Goal: Book appointment/travel/reservation

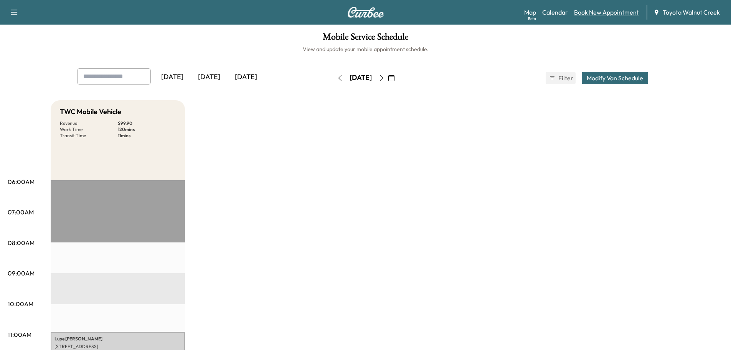
click at [613, 8] on link "Book New Appointment" at bounding box center [606, 12] width 65 height 9
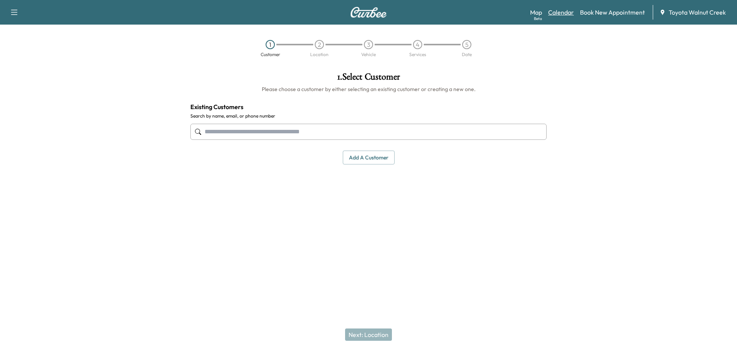
click at [557, 11] on link "Calendar" at bounding box center [561, 12] width 26 height 9
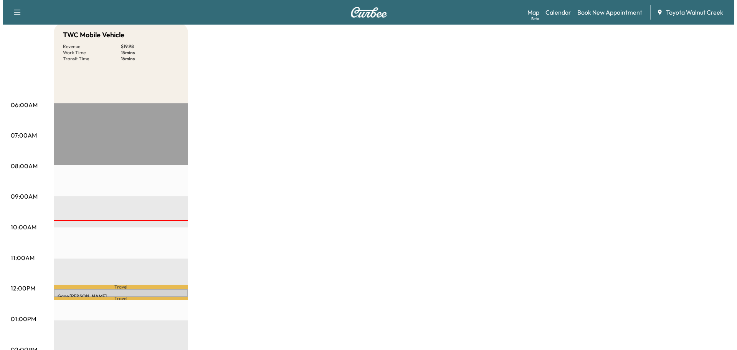
scroll to position [38, 0]
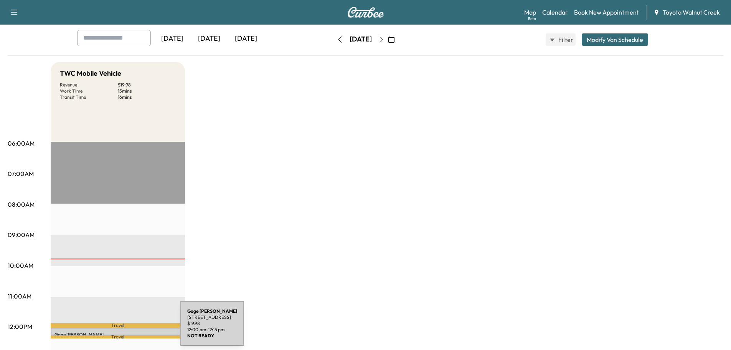
click at [123, 328] on div "[PERSON_NAME] [STREET_ADDRESS] $ 19.98 12:00 pm - 12:15 pm" at bounding box center [118, 331] width 134 height 8
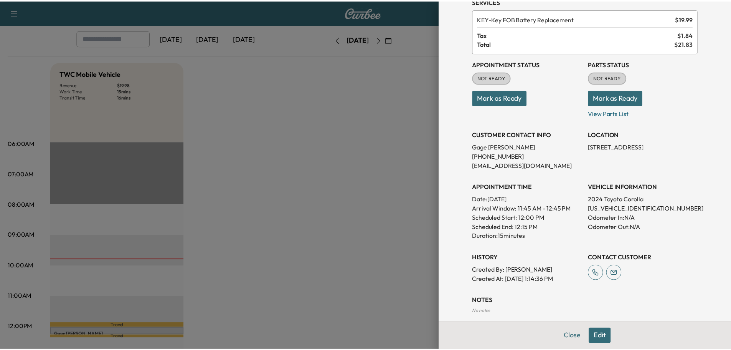
scroll to position [0, 0]
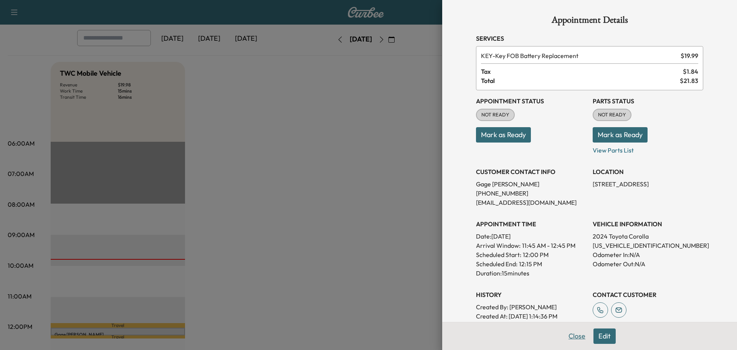
click at [573, 333] on button "Close" at bounding box center [576, 335] width 27 height 15
